Goal: Transaction & Acquisition: Obtain resource

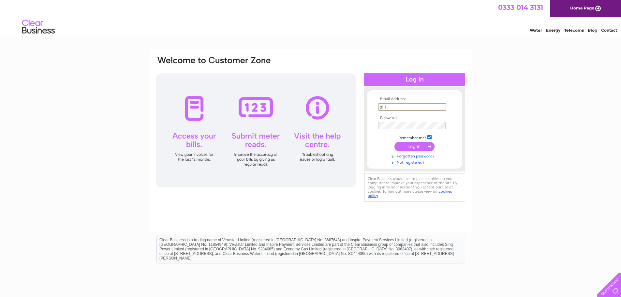
type input "office@rossiehomefarms.co.uk"
click at [420, 146] on input "submit" at bounding box center [414, 145] width 40 height 9
click at [419, 146] on input "submit" at bounding box center [414, 146] width 40 height 9
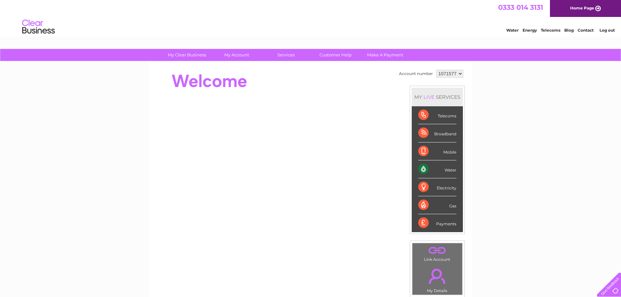
click at [453, 74] on select "1071577 1071650 1071652 1071653" at bounding box center [449, 74] width 27 height 8
click at [436, 70] on select "1071577 1071650 1071652 1071653" at bounding box center [449, 74] width 27 height 8
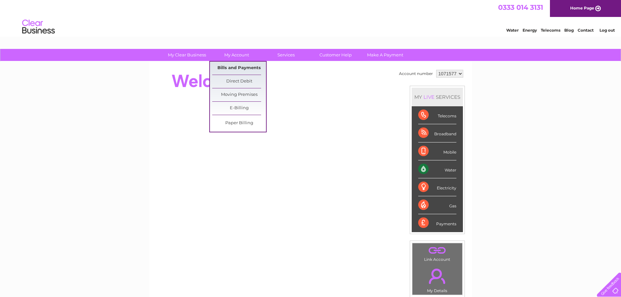
click at [237, 63] on link "Bills and Payments" at bounding box center [239, 68] width 54 height 13
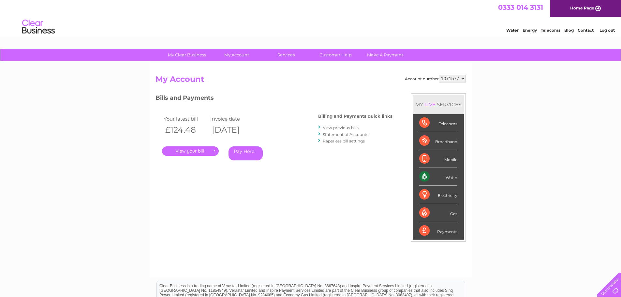
click at [213, 152] on link "." at bounding box center [190, 150] width 57 height 9
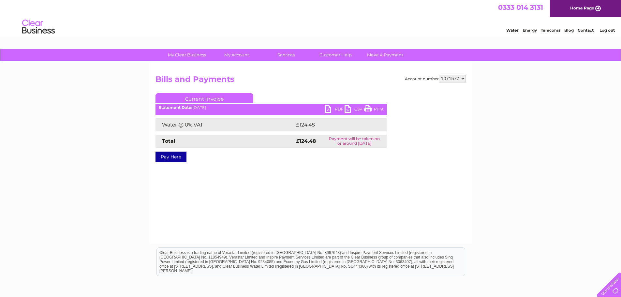
click at [337, 108] on link "PDF" at bounding box center [335, 109] width 20 height 9
click at [453, 79] on select "1071577 1071650 1071652 1071653" at bounding box center [452, 79] width 27 height 8
click at [463, 79] on select "1071577 1071650 1071652 1071653" at bounding box center [452, 79] width 27 height 8
select select "1071650"
click at [439, 75] on select "1071577 1071650 1071652 1071653" at bounding box center [452, 79] width 27 height 8
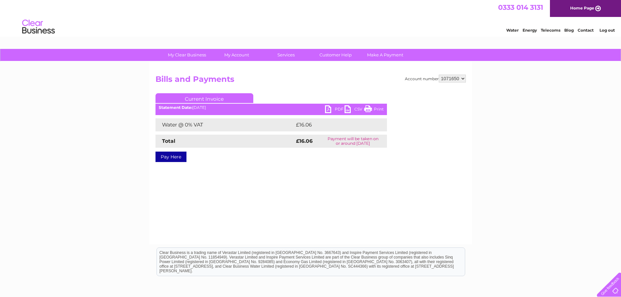
click at [339, 110] on link "PDF" at bounding box center [335, 109] width 20 height 9
click at [461, 78] on select "1071577 1071650 1071652 1071653" at bounding box center [452, 79] width 27 height 8
select select "1071652"
click at [439, 75] on select "1071577 1071650 1071652 1071653" at bounding box center [452, 79] width 27 height 8
click at [339, 108] on link "PDF" at bounding box center [335, 109] width 20 height 9
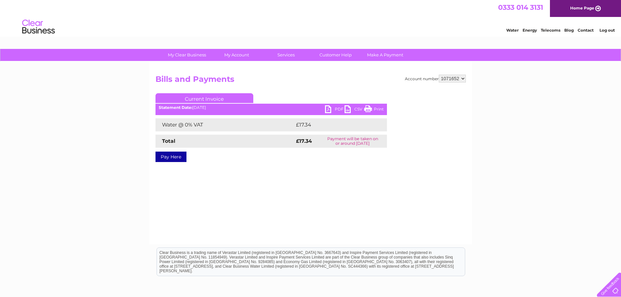
click at [461, 77] on select "1071577 1071650 1071652 1071653" at bounding box center [452, 79] width 27 height 8
select select "1071653"
click at [439, 75] on select "1071577 1071650 1071652 1071653" at bounding box center [452, 79] width 27 height 8
click at [341, 108] on link "PDF" at bounding box center [335, 109] width 20 height 9
